Goal: Information Seeking & Learning: Check status

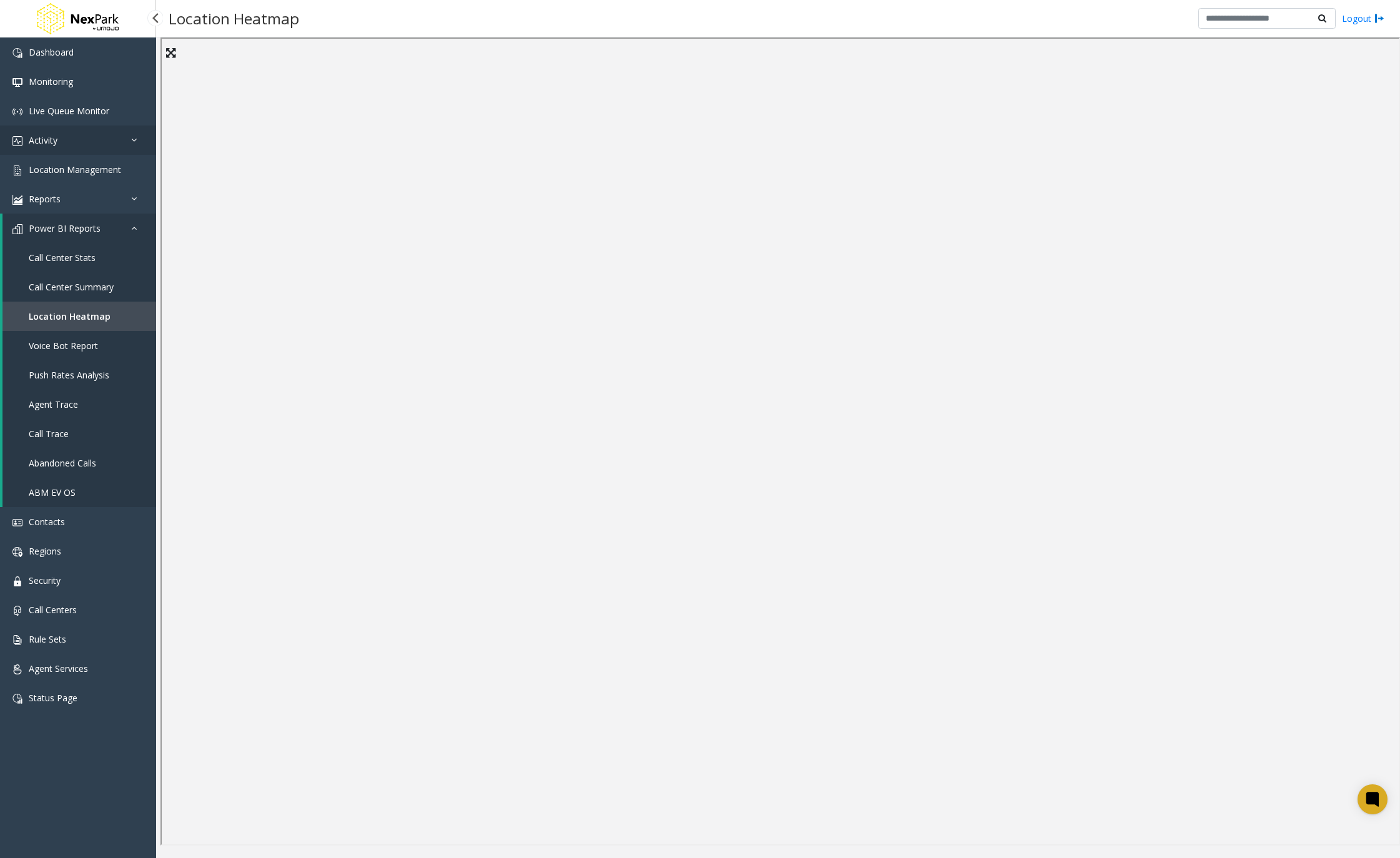
click at [120, 134] on link "Activity" at bounding box center [78, 140] width 156 height 29
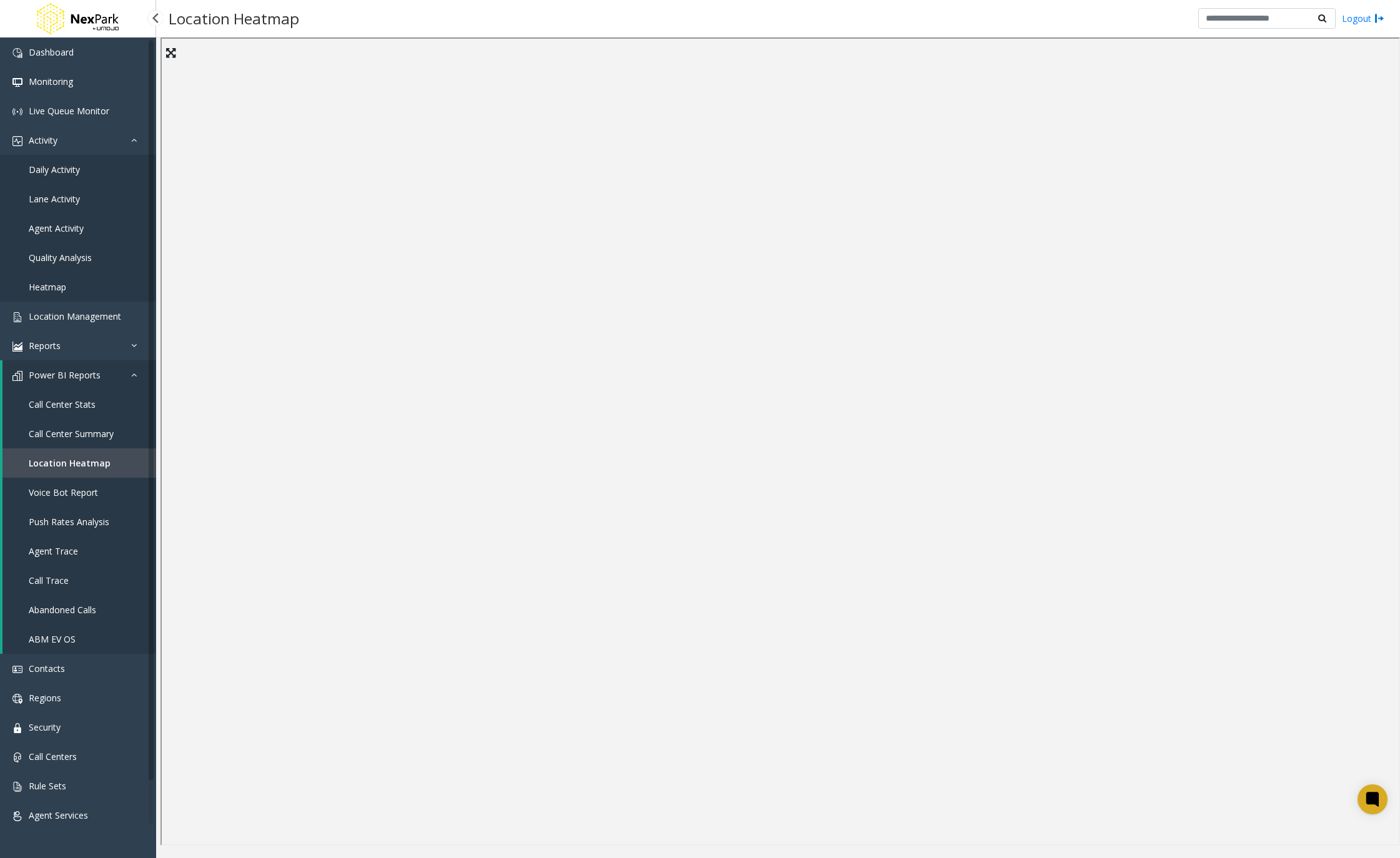
click at [73, 166] on span "Daily Activity" at bounding box center [54, 170] width 51 height 12
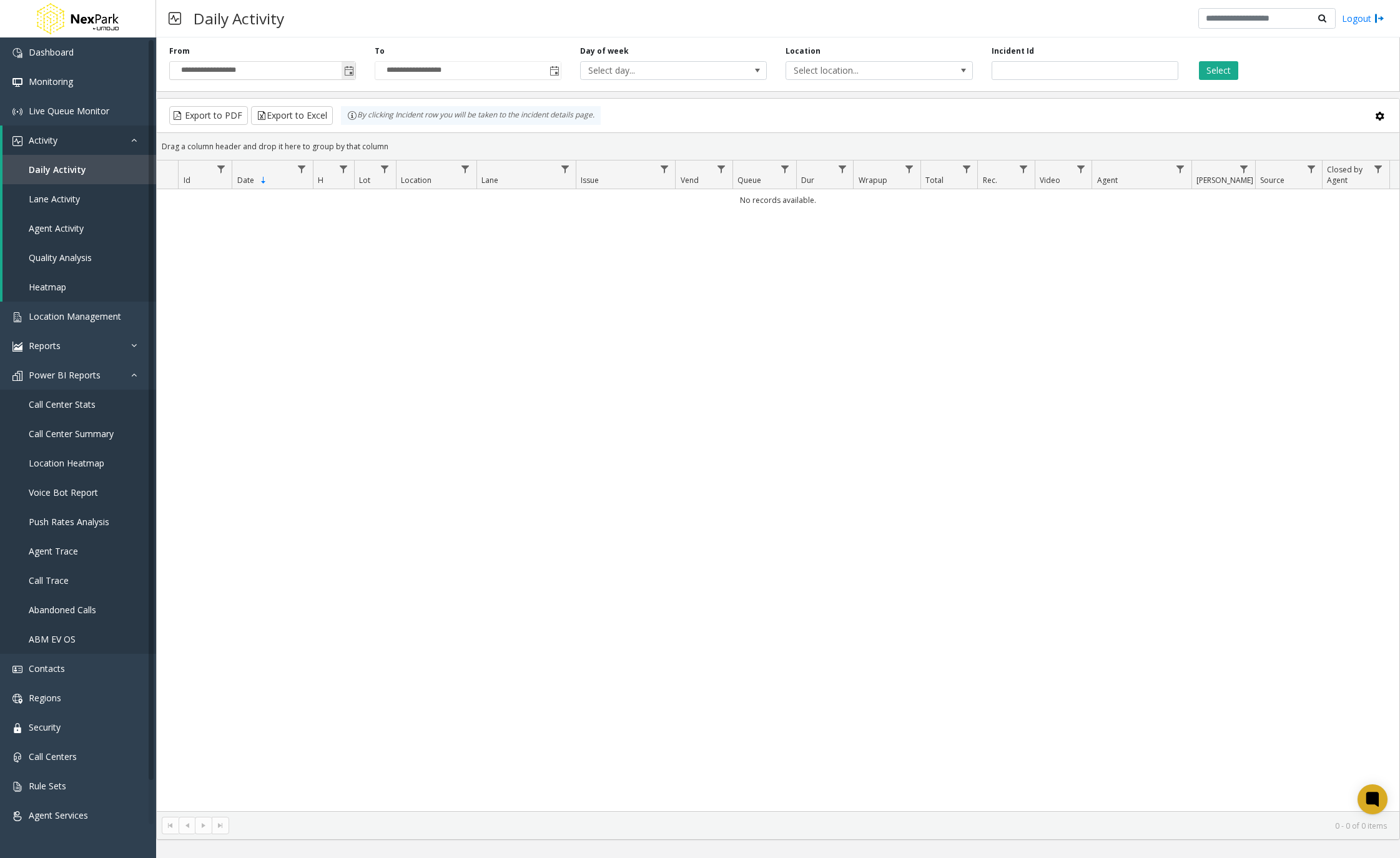
click at [345, 62] on span "Toggle popup" at bounding box center [348, 70] width 13 height 20
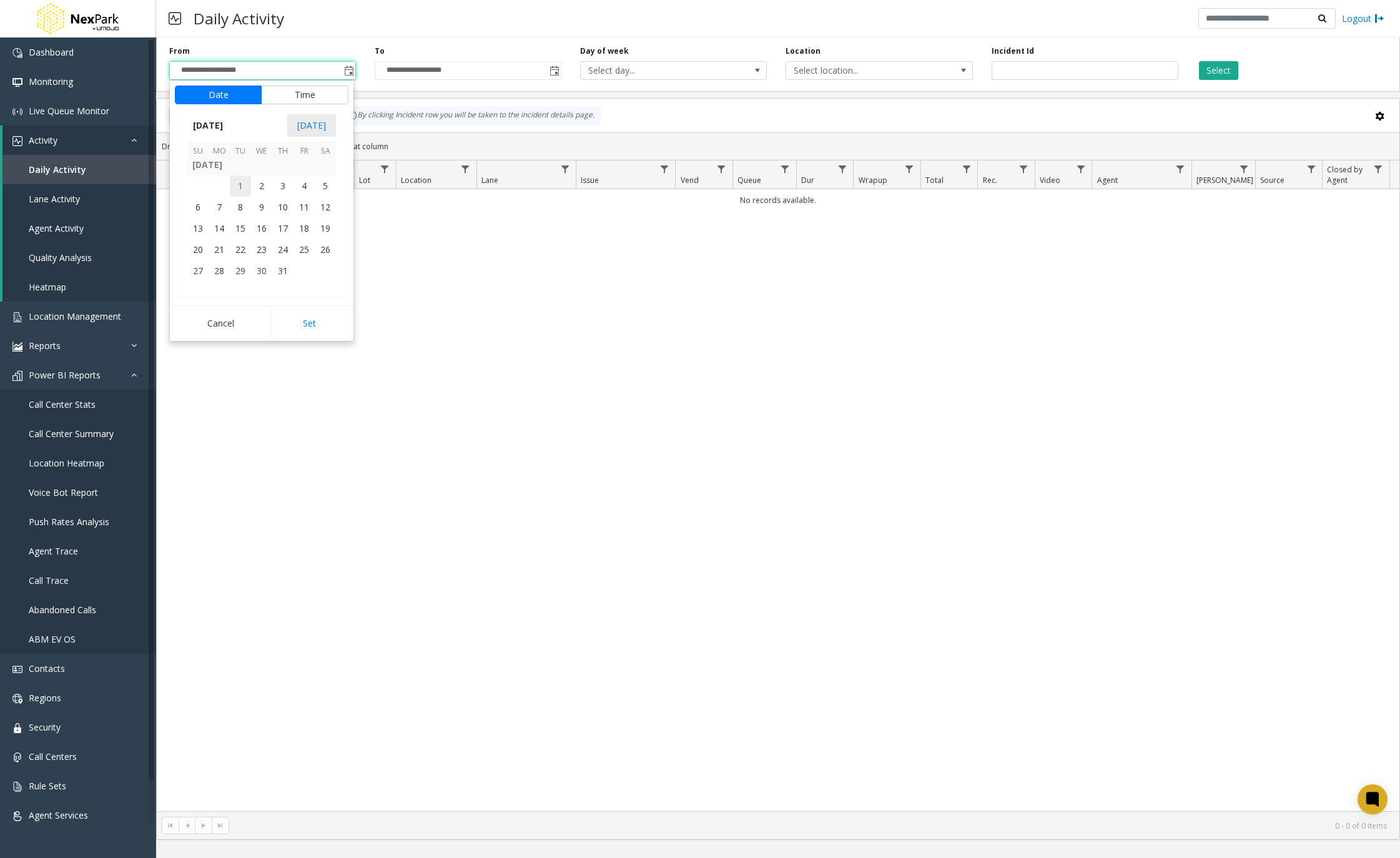
click at [241, 194] on span "1" at bounding box center [240, 186] width 21 height 21
drag, startPoint x: 285, startPoint y: 311, endPoint x: 298, endPoint y: 296, distance: 19.8
click at [285, 311] on button "Set" at bounding box center [310, 323] width 79 height 28
type input "**********"
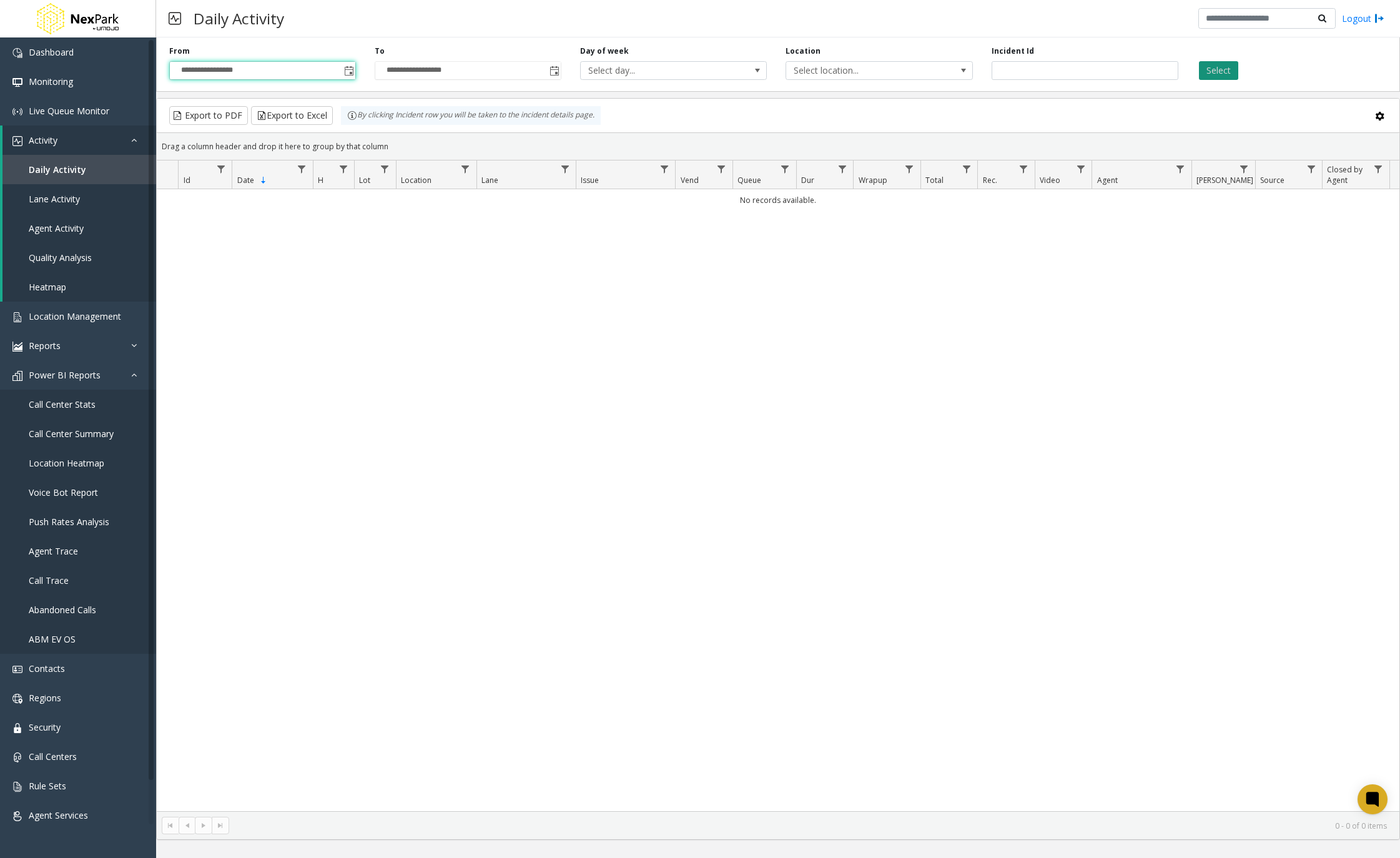
click at [1216, 68] on button "Select" at bounding box center [1219, 70] width 39 height 19
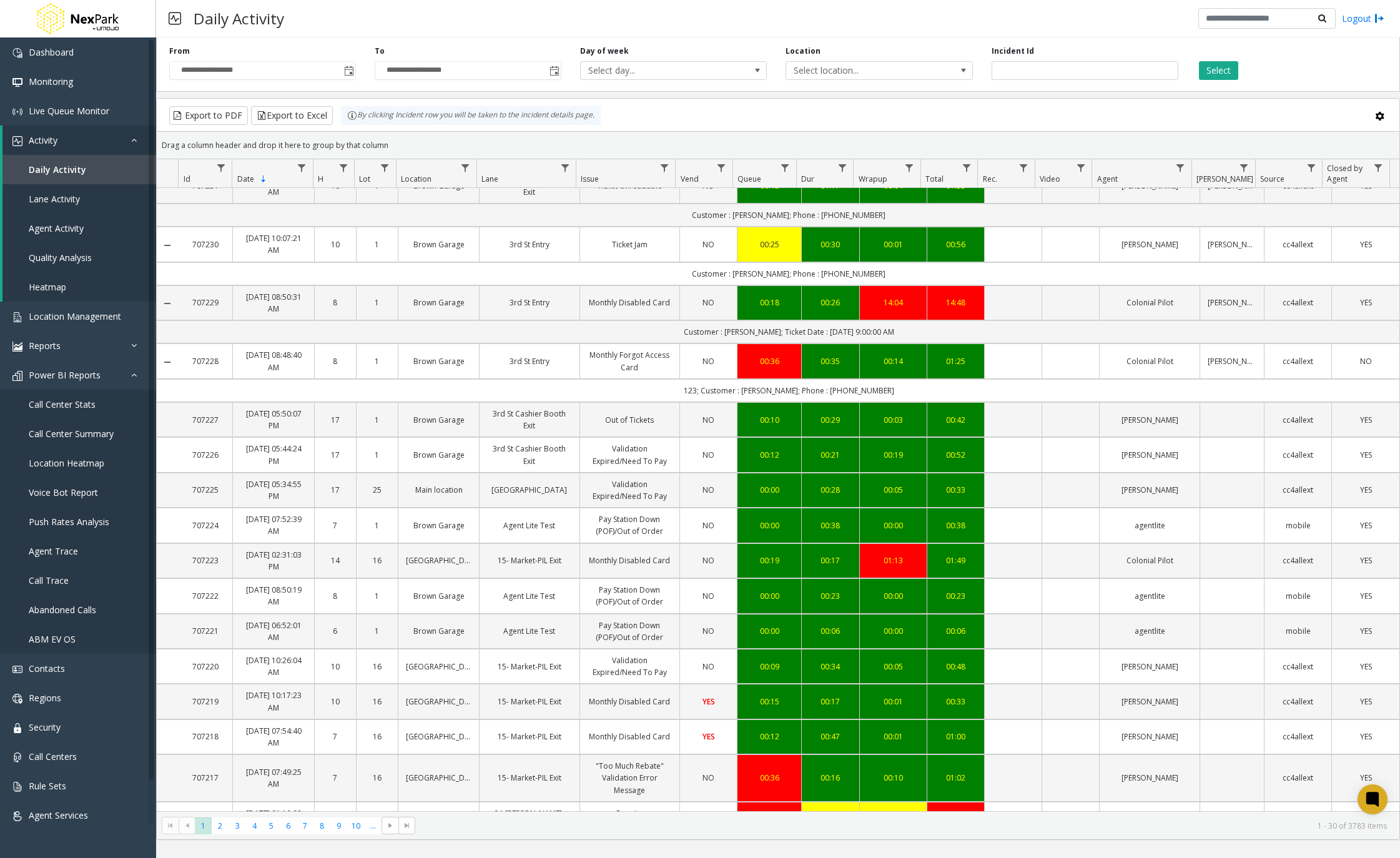
scroll to position [62, 0]
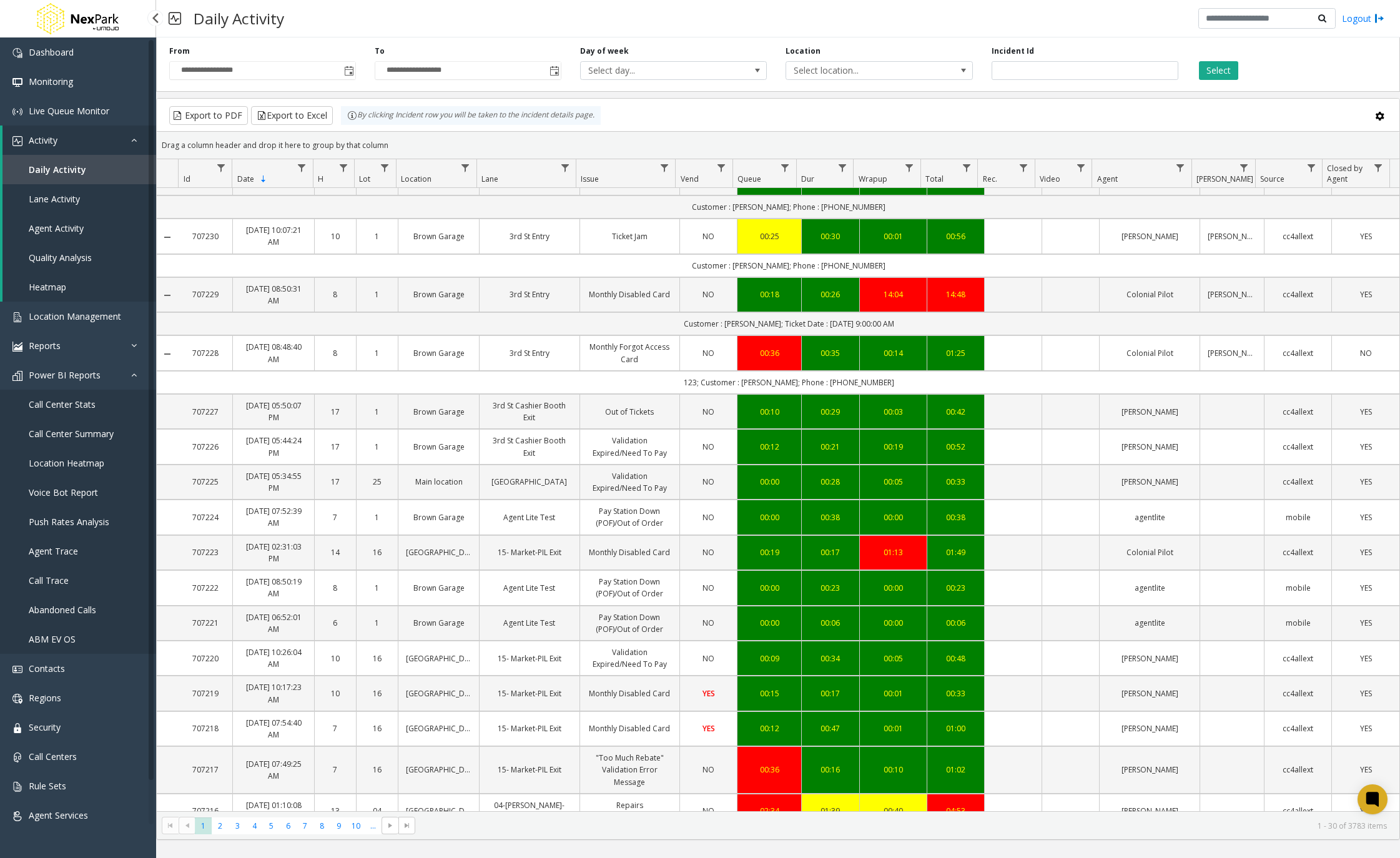
click at [103, 434] on span "Call Center Summary" at bounding box center [70, 434] width 85 height 12
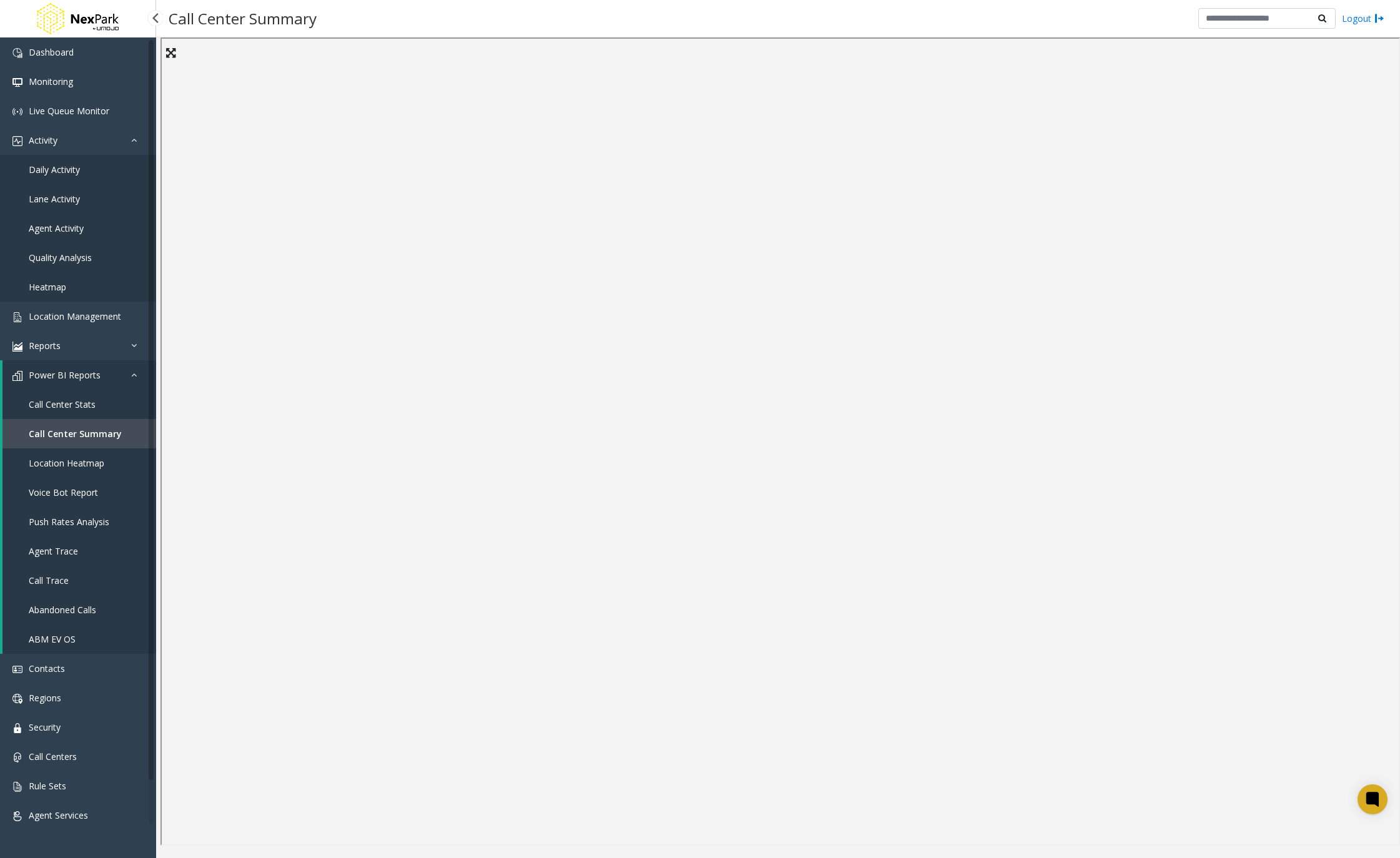
click at [88, 464] on span "Location Heatmap" at bounding box center [66, 464] width 76 height 12
click at [56, 314] on span "Location Management" at bounding box center [74, 316] width 92 height 12
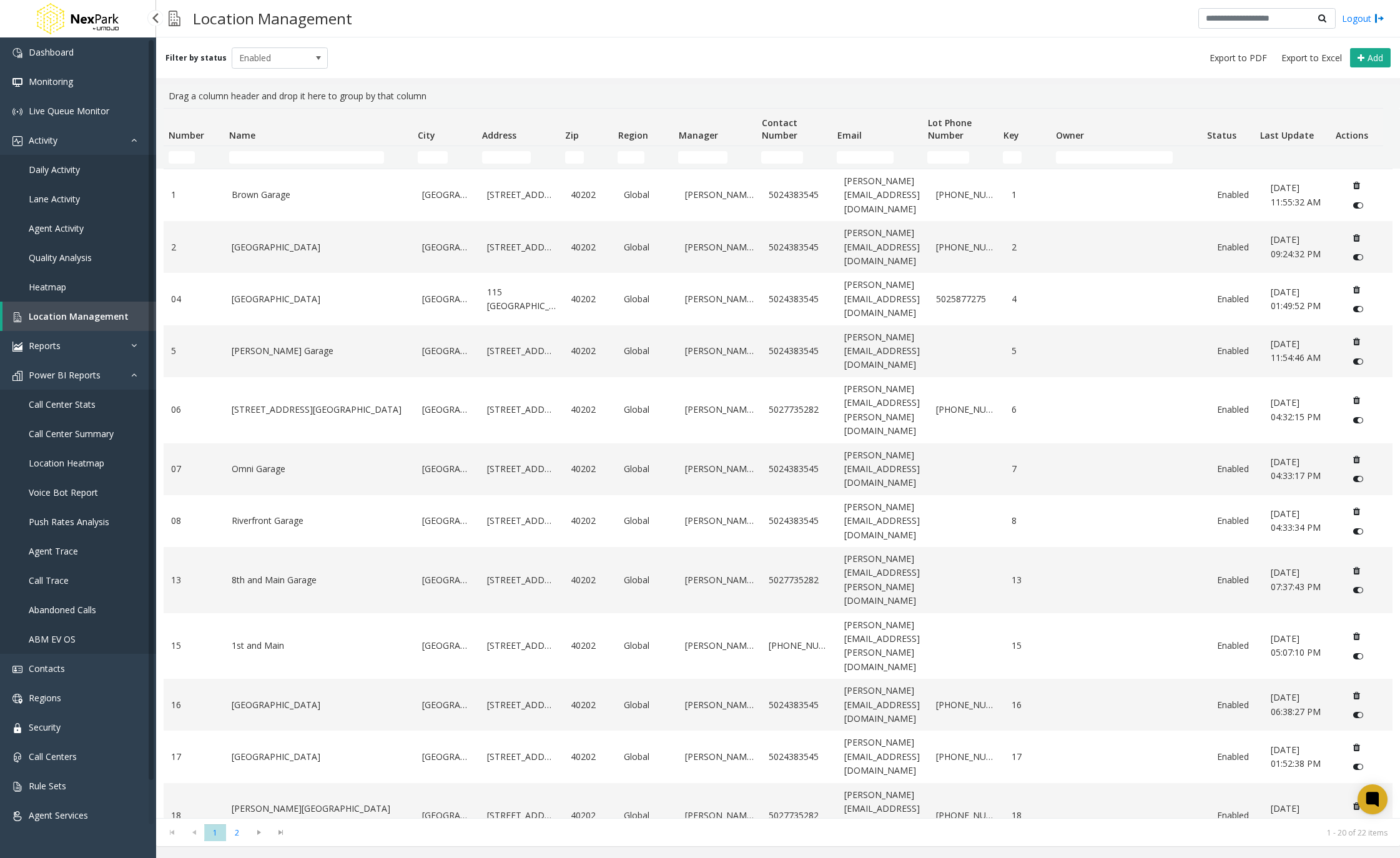
click at [93, 454] on link "Location Heatmap" at bounding box center [78, 463] width 156 height 29
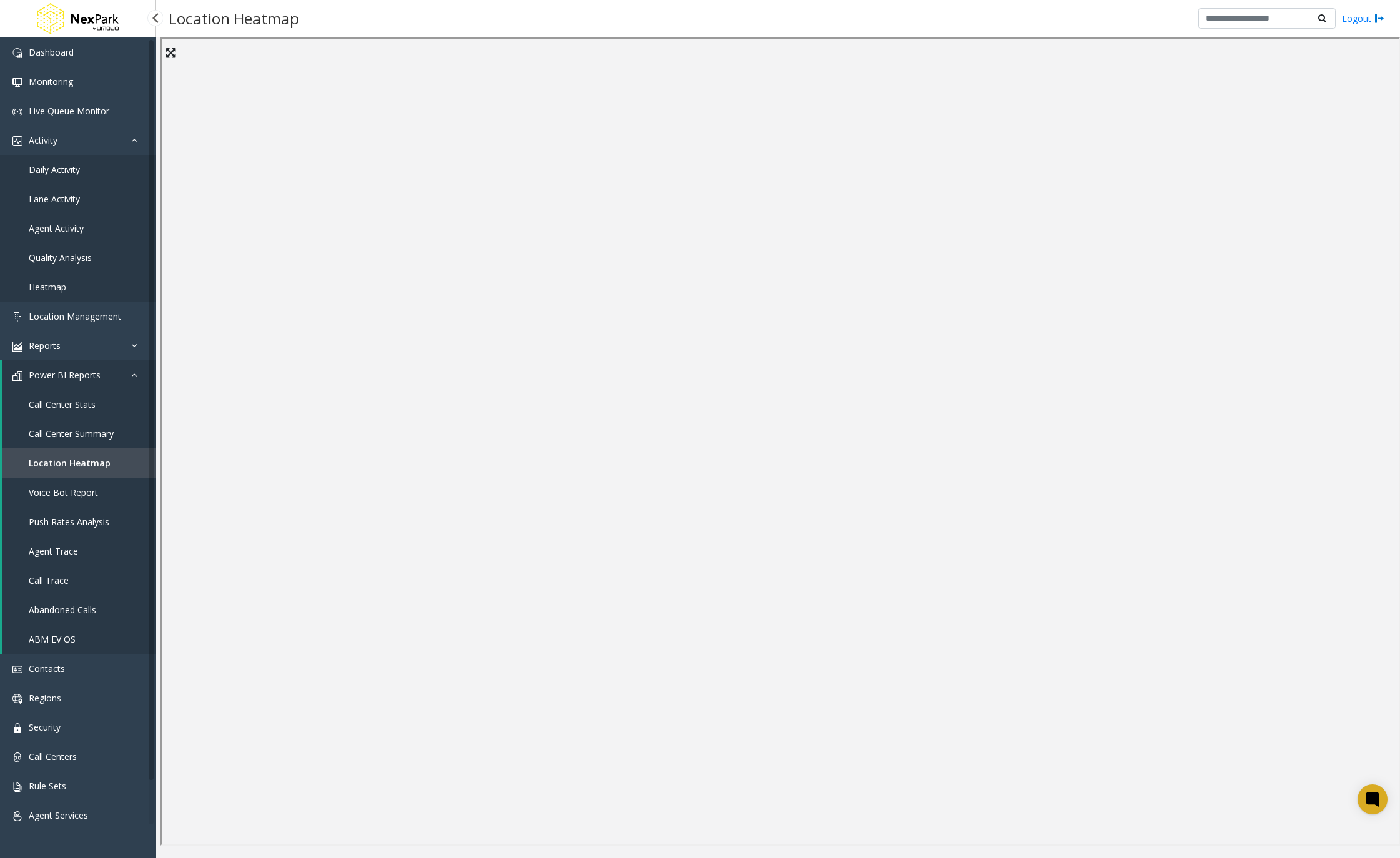
click at [69, 404] on span "Call Center Stats" at bounding box center [61, 404] width 67 height 12
click at [73, 429] on span "Call Center Summary" at bounding box center [70, 434] width 85 height 12
click at [80, 169] on span "Daily Activity" at bounding box center [54, 170] width 51 height 12
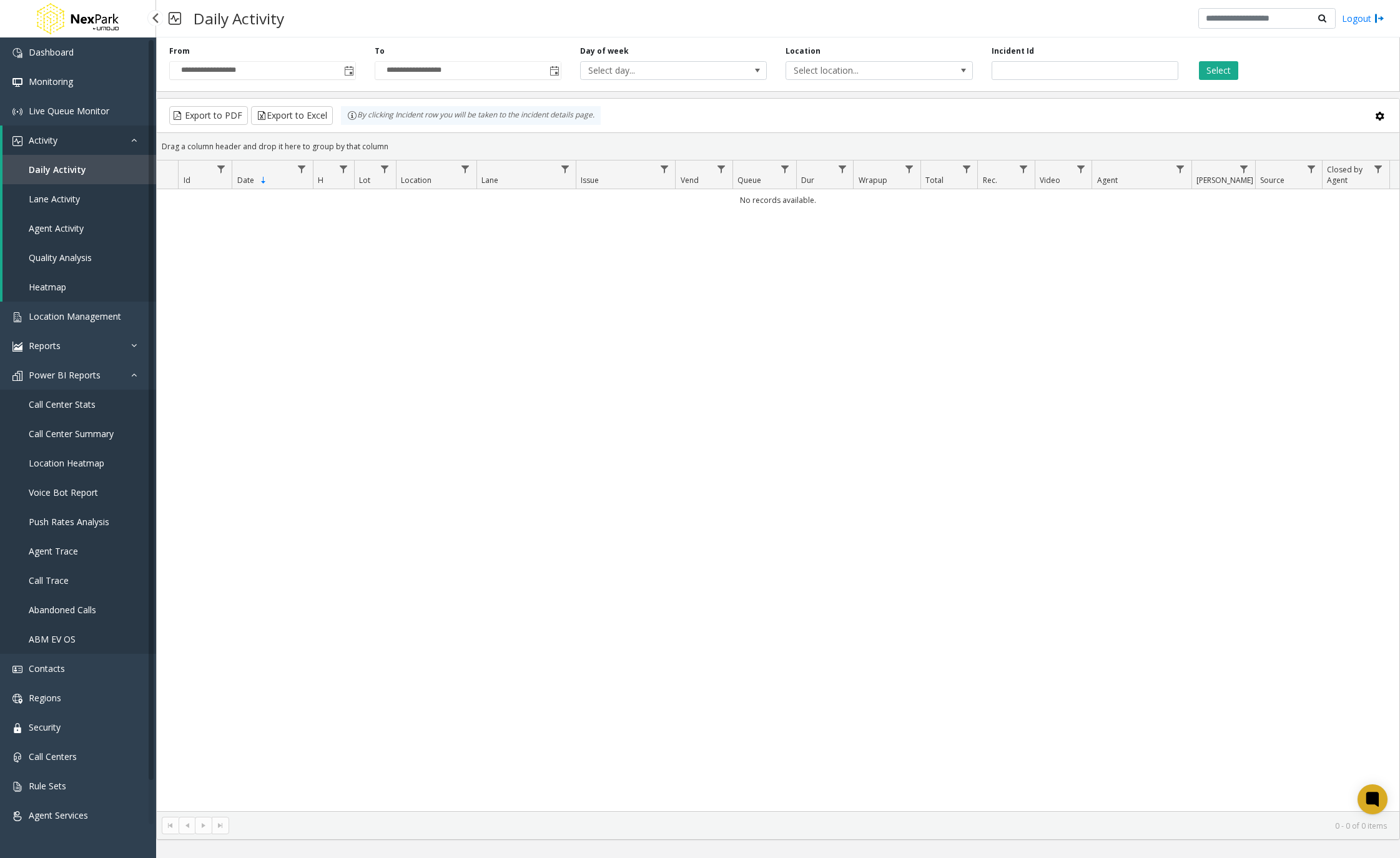
click at [57, 398] on link "Call Center Stats" at bounding box center [78, 404] width 156 height 29
